Goal: Information Seeking & Learning: Learn about a topic

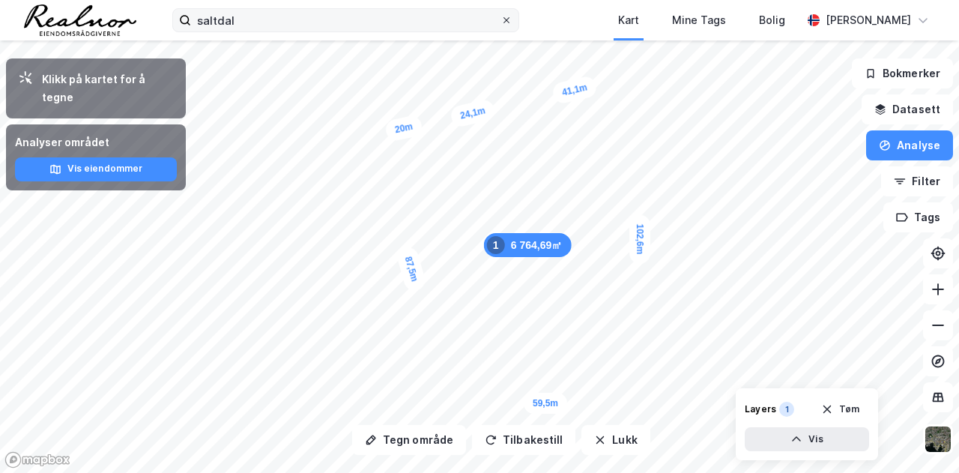
click at [509, 17] on icon at bounding box center [506, 20] width 6 height 6
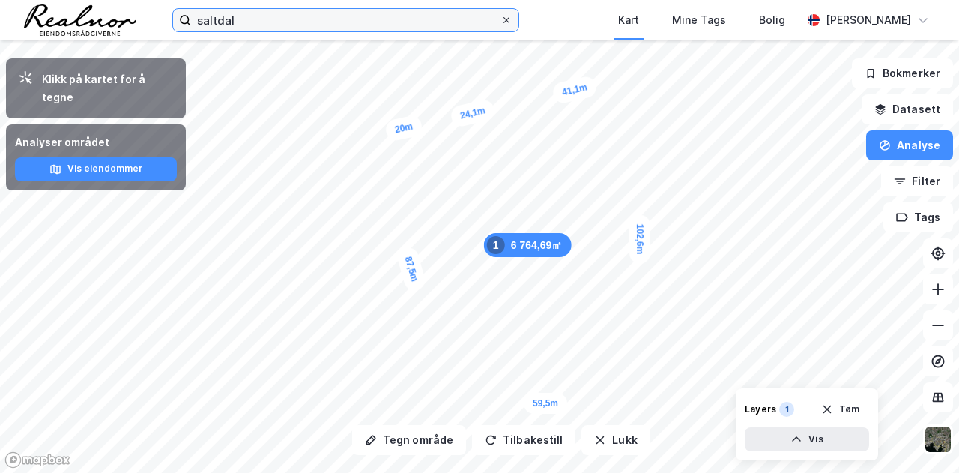
click at [500, 17] on input "saltdal" at bounding box center [345, 20] width 309 height 22
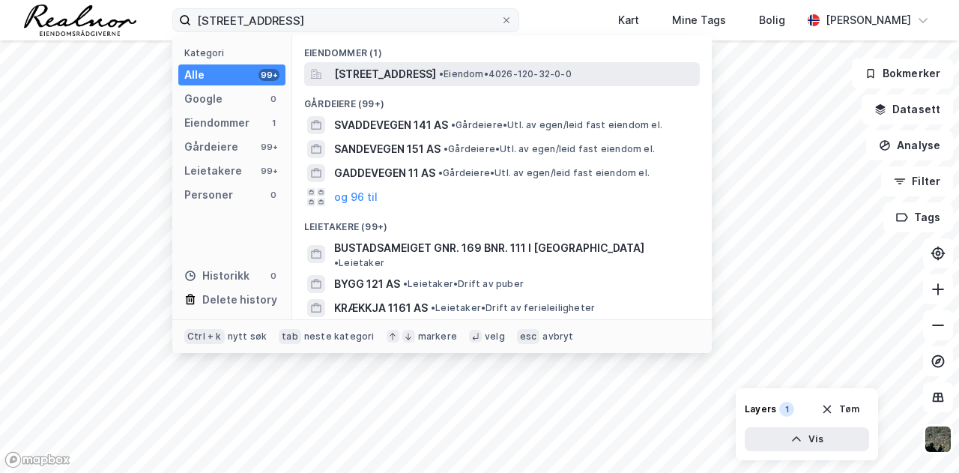
click at [436, 73] on span "[STREET_ADDRESS]" at bounding box center [385, 74] width 102 height 18
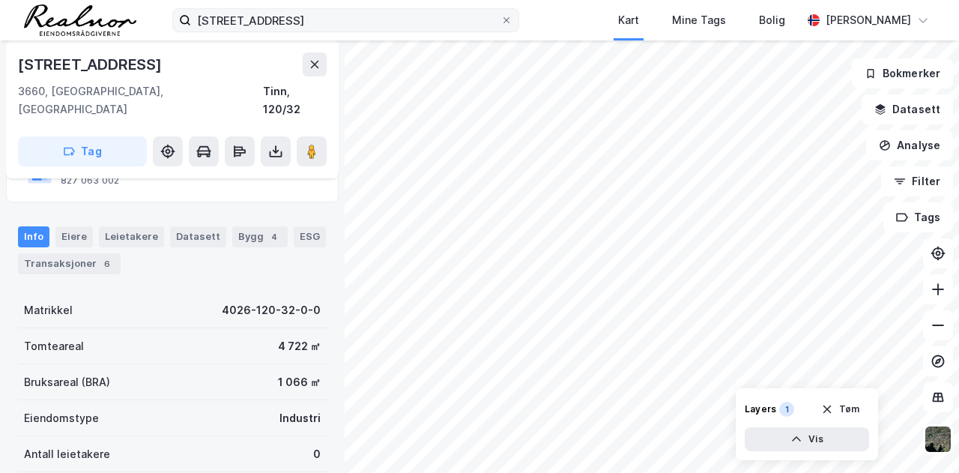
scroll to position [117, 0]
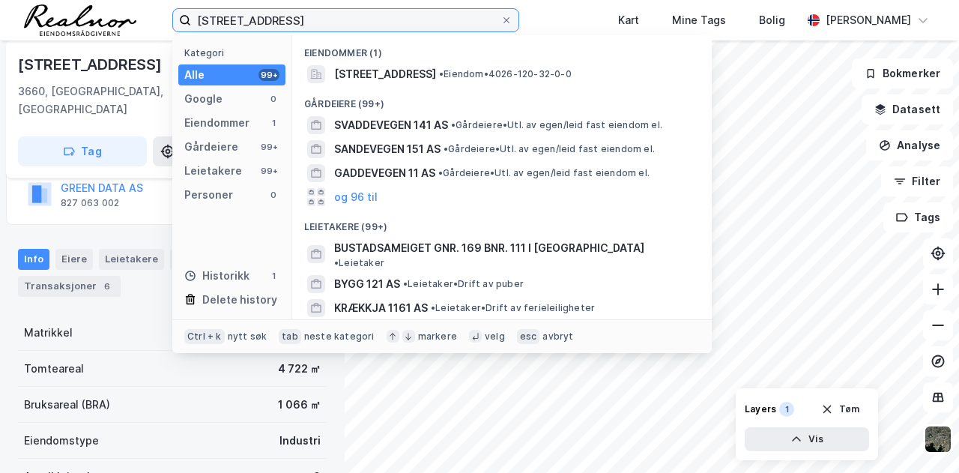
drag, startPoint x: 310, startPoint y: 17, endPoint x: 46, endPoint y: 24, distance: 264.4
click at [46, 24] on div "svaddevegen 161 Kategori Alle 99+ Google 0 Eiendommer 1 Gårdeiere 99+ Leietaker…" at bounding box center [479, 20] width 959 height 40
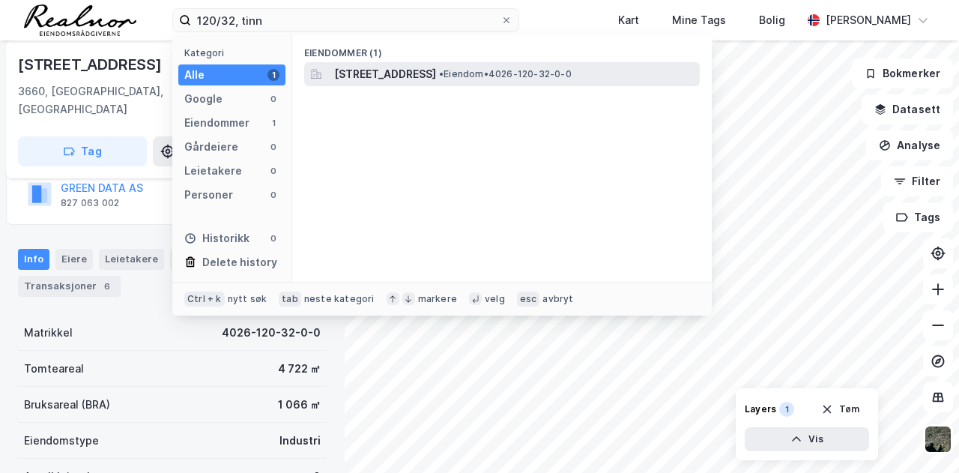
click at [436, 73] on span "[STREET_ADDRESS]" at bounding box center [385, 74] width 102 height 18
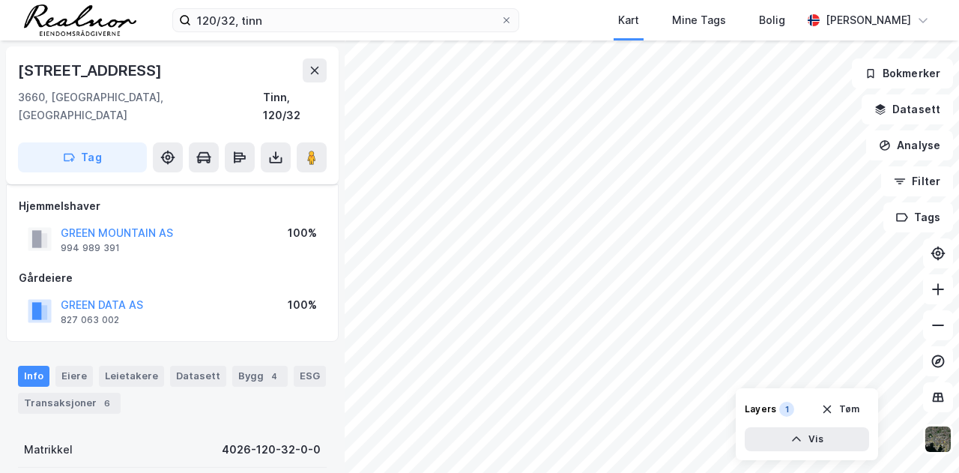
scroll to position [117, 0]
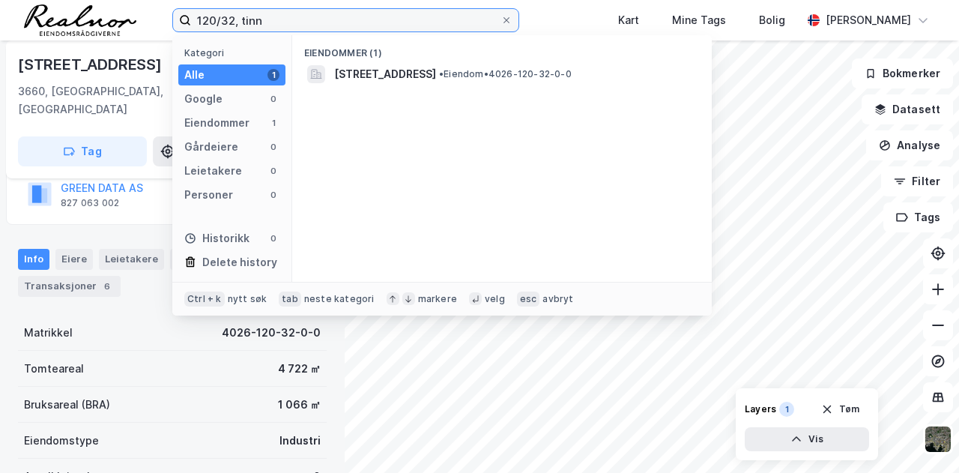
click at [232, 25] on input "120/32, tinn" at bounding box center [345, 20] width 309 height 22
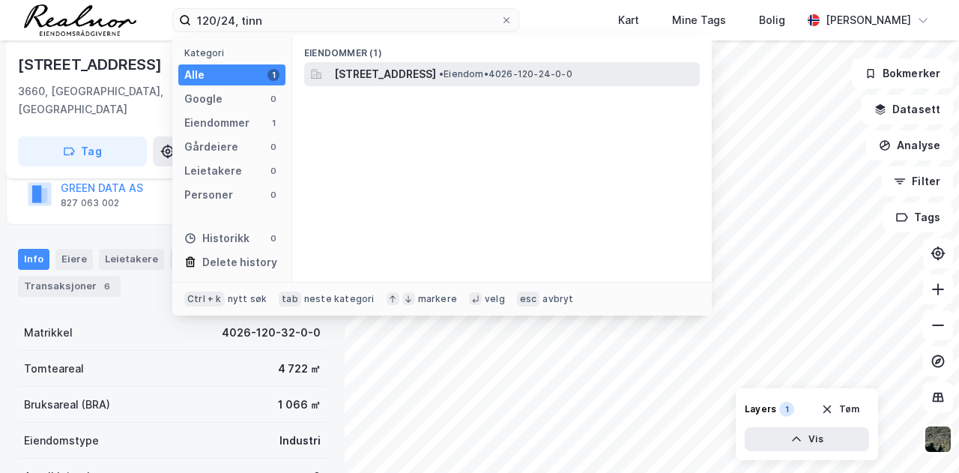
click at [436, 82] on span "[STREET_ADDRESS]" at bounding box center [385, 74] width 102 height 18
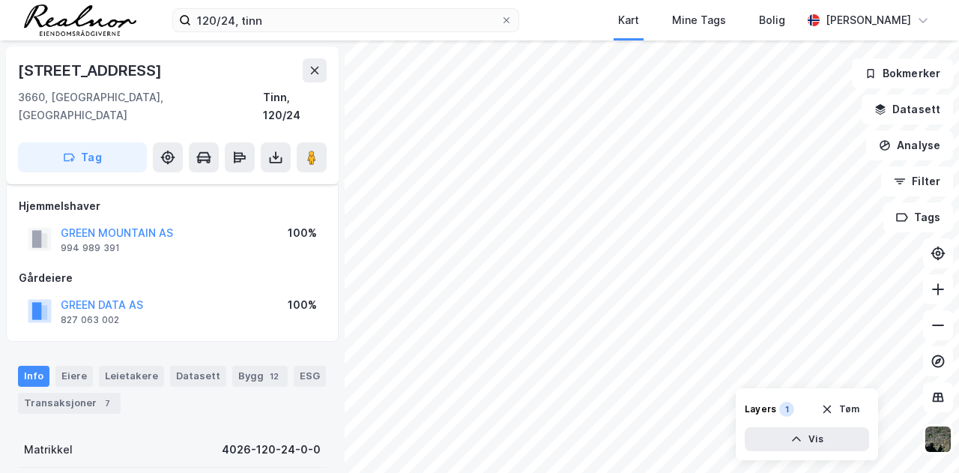
scroll to position [117, 0]
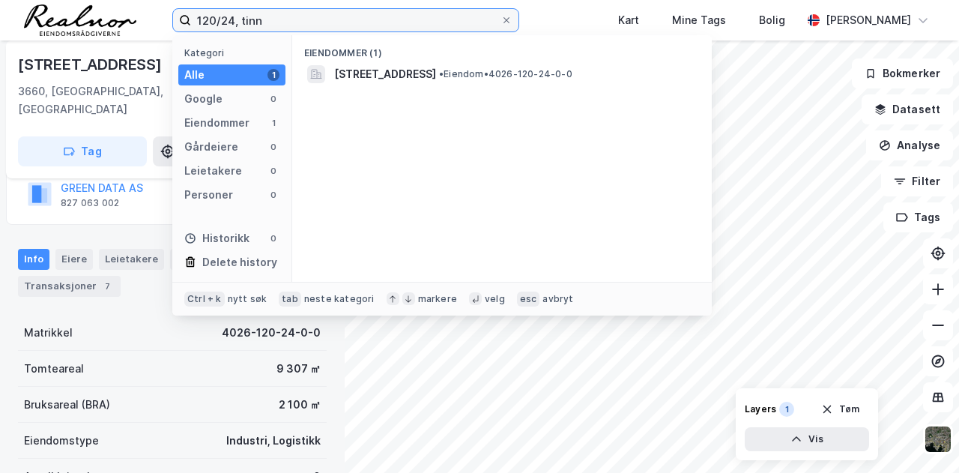
click at [234, 19] on input "120/24, tinn" at bounding box center [345, 20] width 309 height 22
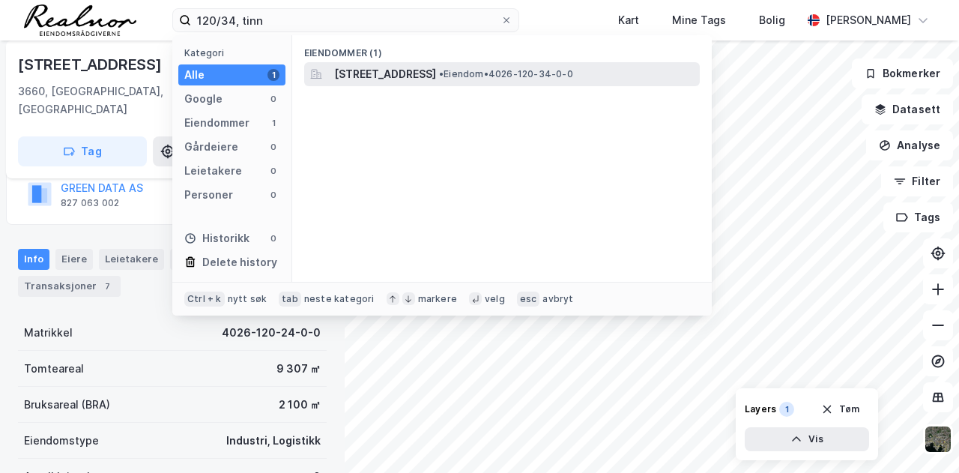
click at [420, 70] on span "[STREET_ADDRESS]" at bounding box center [385, 74] width 102 height 18
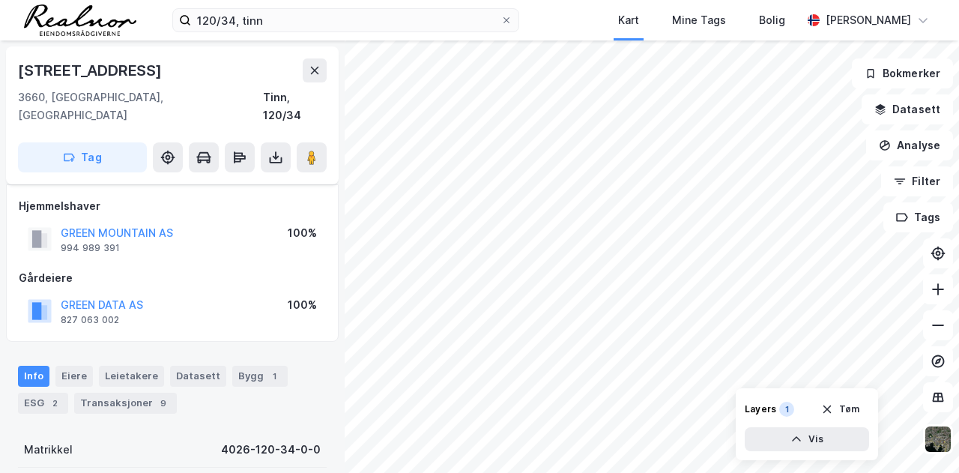
scroll to position [117, 0]
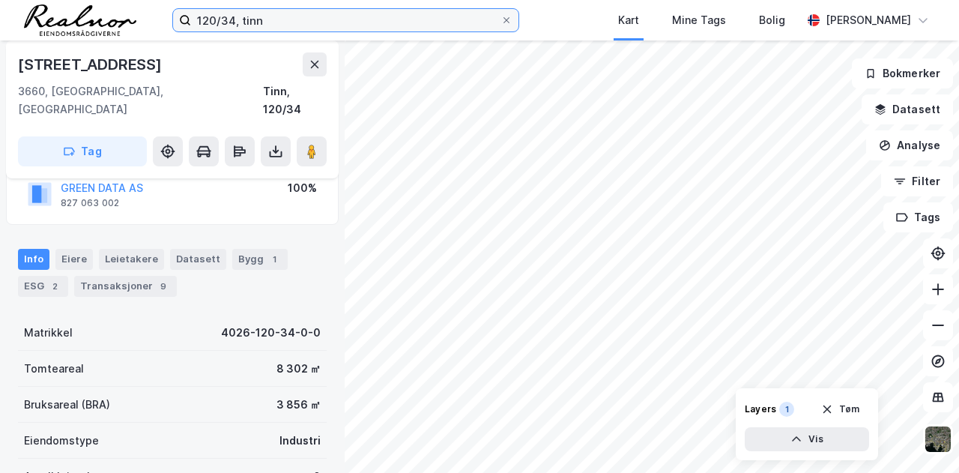
click at [235, 15] on input "120/34, tinn" at bounding box center [345, 20] width 309 height 22
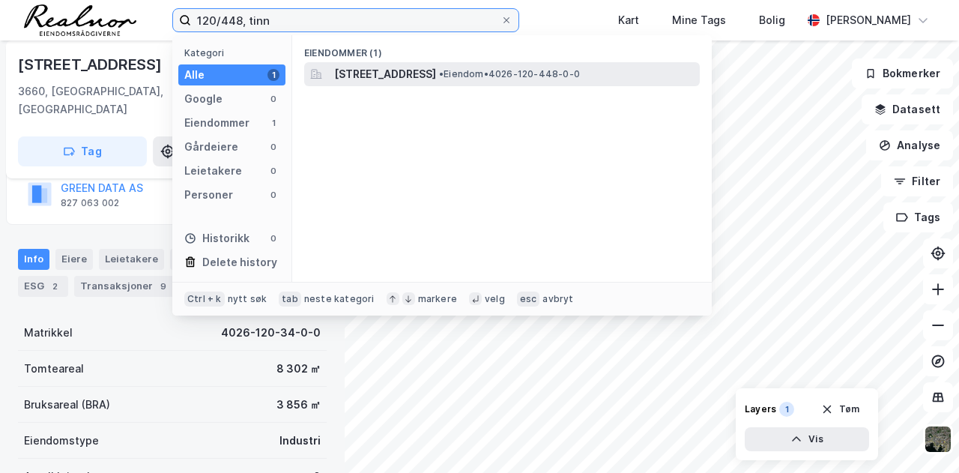
type input "120/448, tinn"
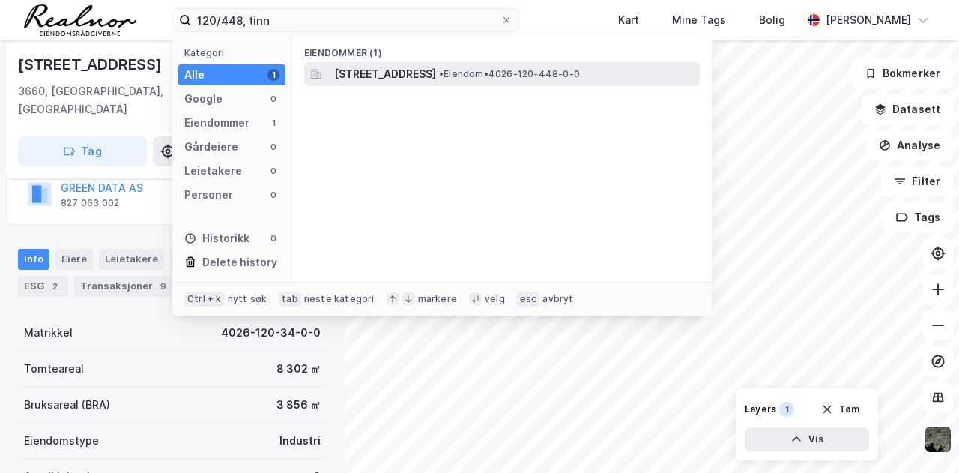
click at [433, 79] on span "[STREET_ADDRESS]" at bounding box center [385, 74] width 102 height 18
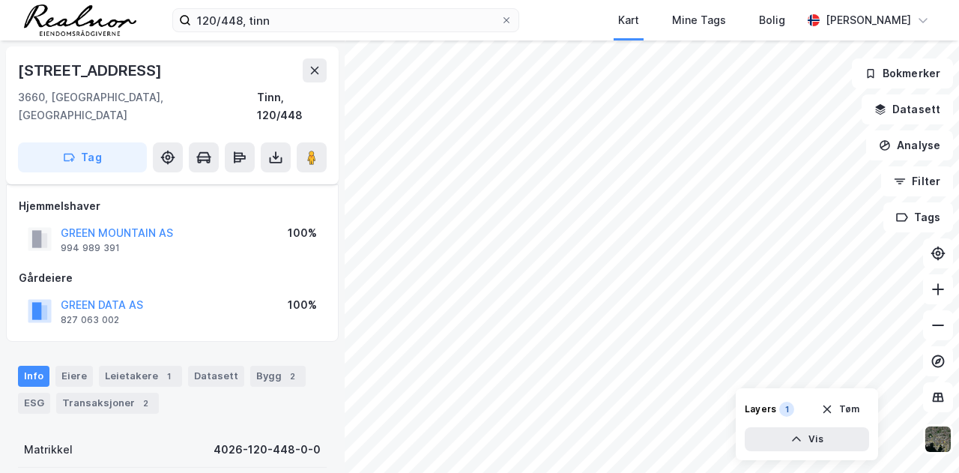
scroll to position [117, 0]
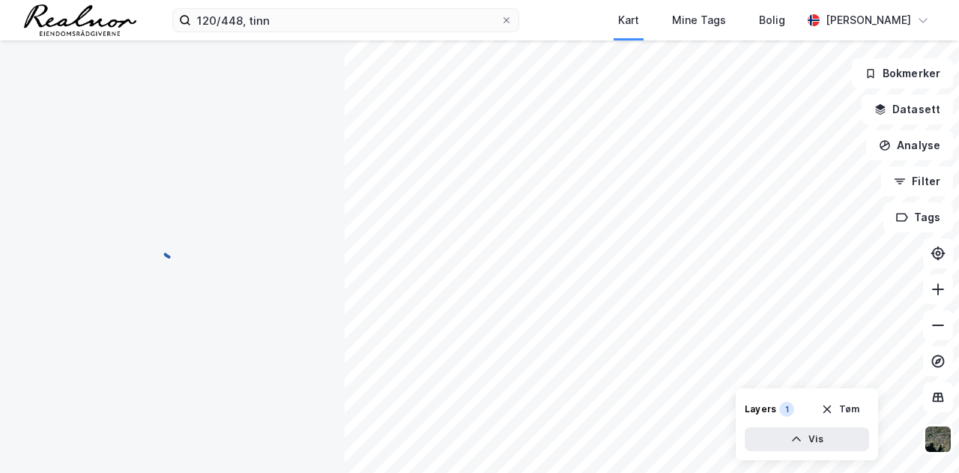
scroll to position [117, 0]
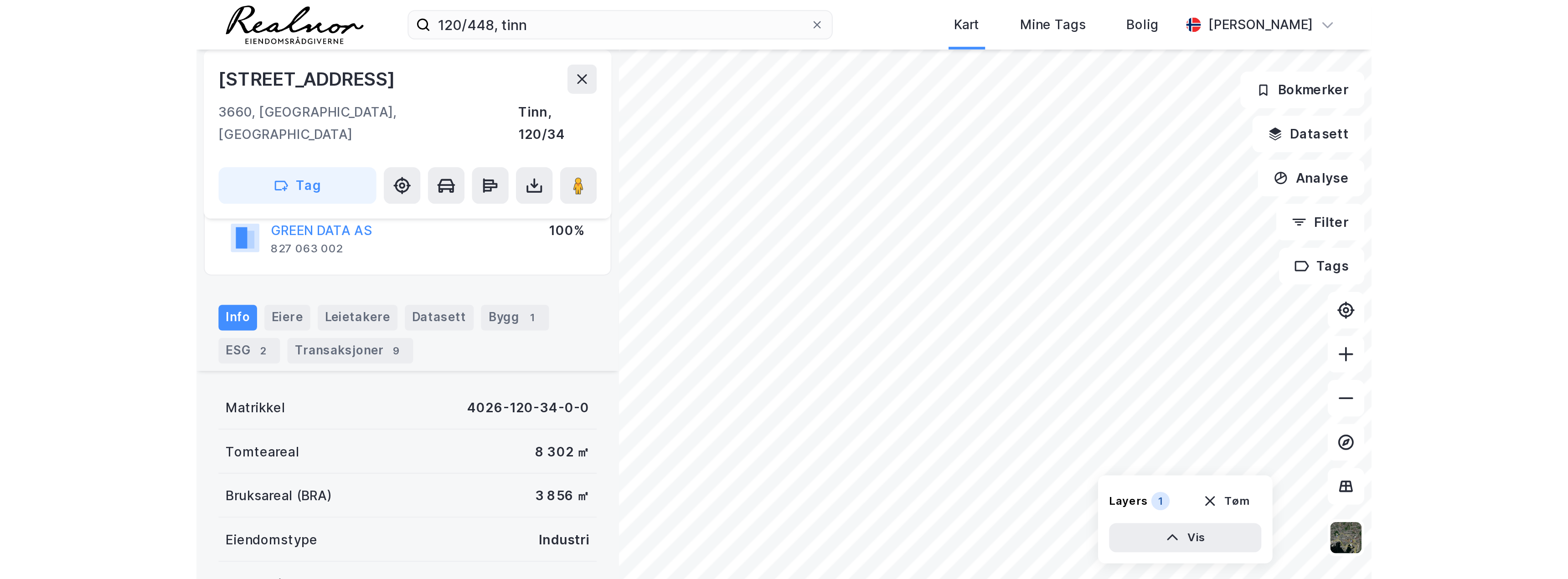
scroll to position [207, 0]
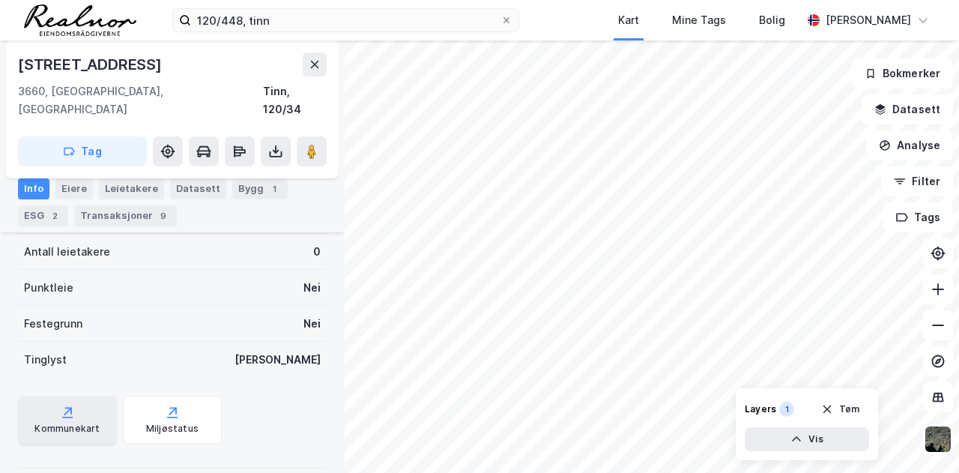
click at [54, 402] on div "Kommunekart" at bounding box center [67, 419] width 99 height 48
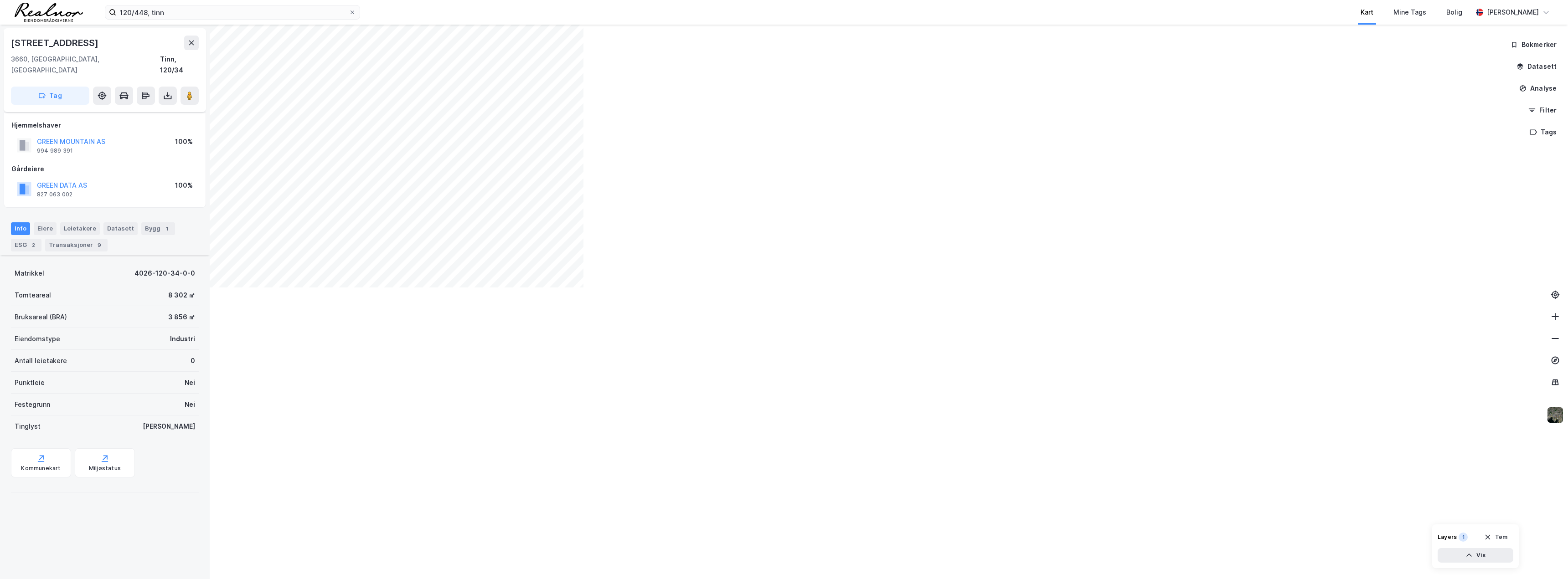
scroll to position [0, 0]
